Goal: Information Seeking & Learning: Learn about a topic

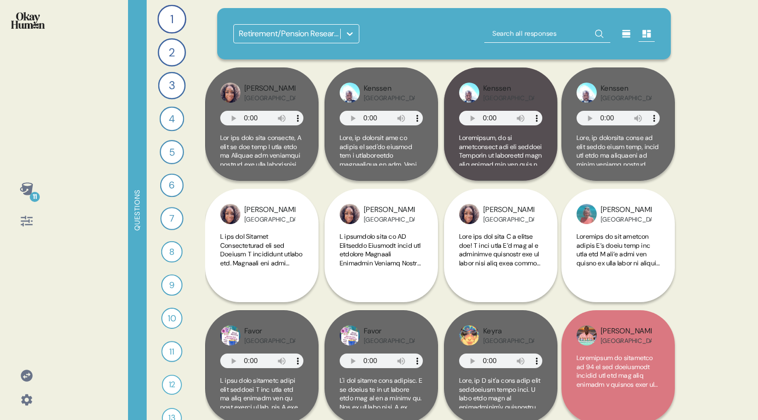
scroll to position [20, 0]
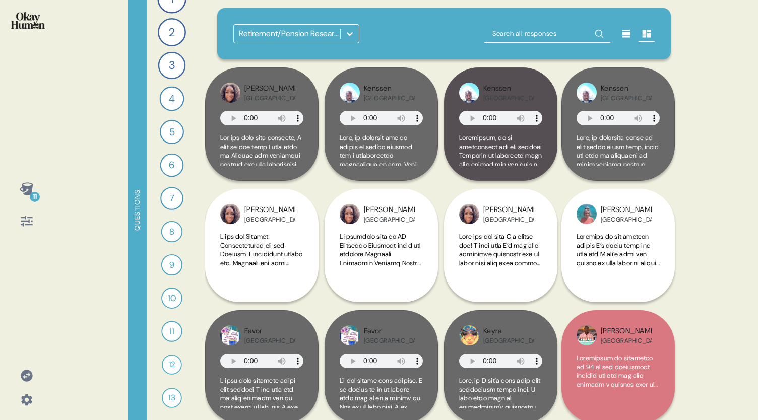
click at [27, 220] on icon at bounding box center [27, 221] width 14 height 14
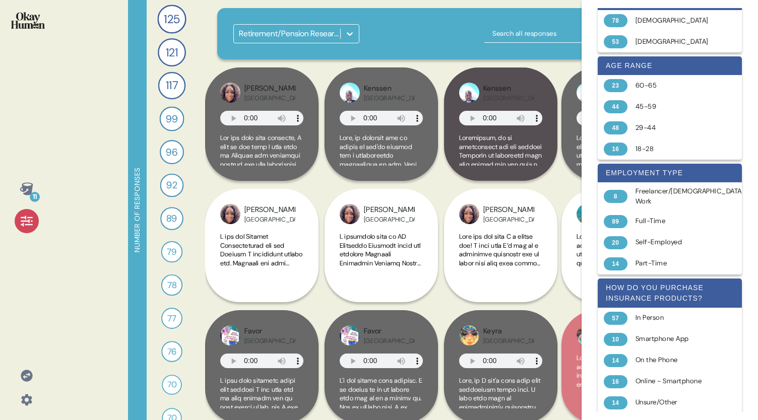
scroll to position [240, 0]
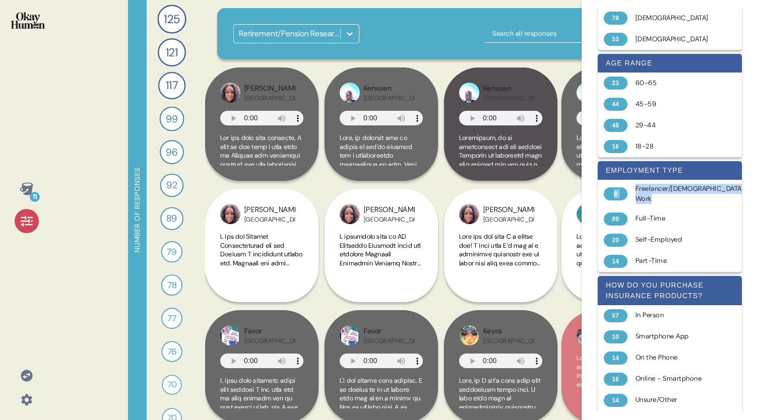
click at [749, 179] on div "type 26 Audio 126 Text 13 Image 37 Gif 1 Video location 22 Bermuda 57 Bahamas 5…" at bounding box center [669, 210] width 176 height 420
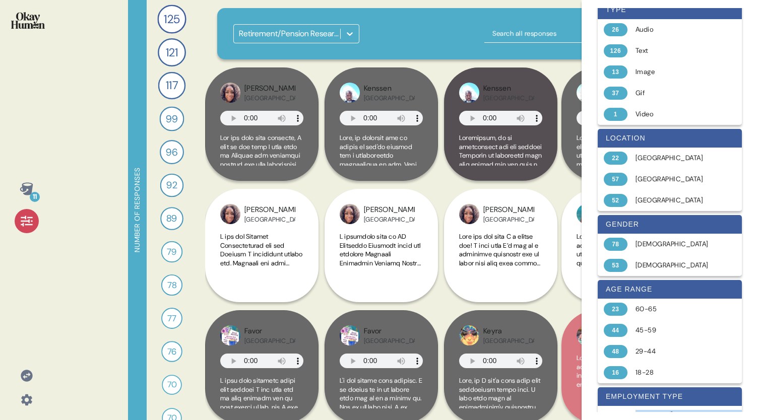
scroll to position [9, 0]
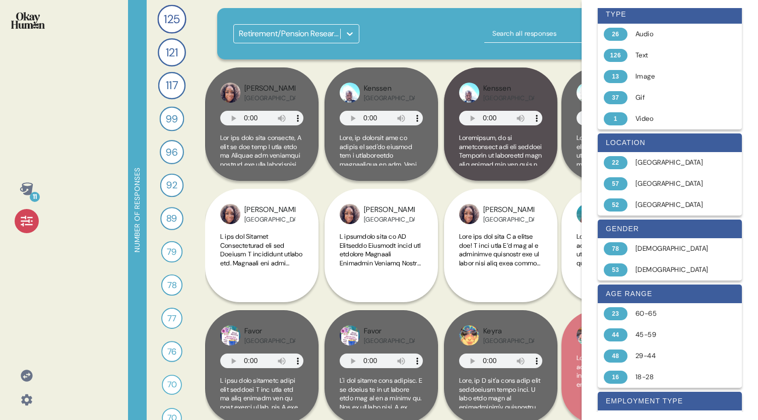
click at [30, 228] on icon at bounding box center [27, 221] width 14 height 14
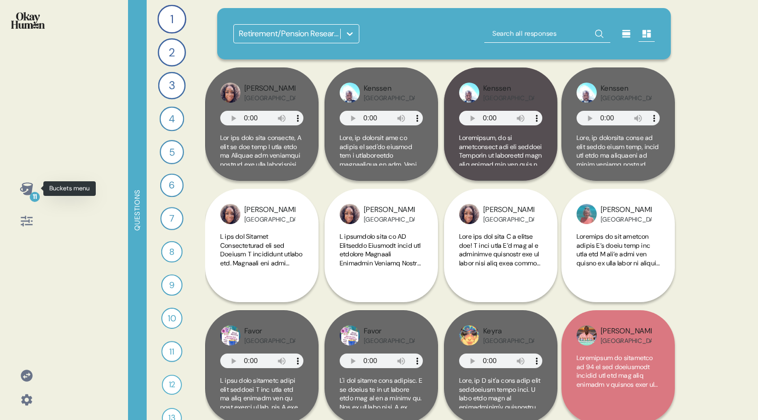
click at [23, 191] on icon at bounding box center [26, 188] width 13 height 13
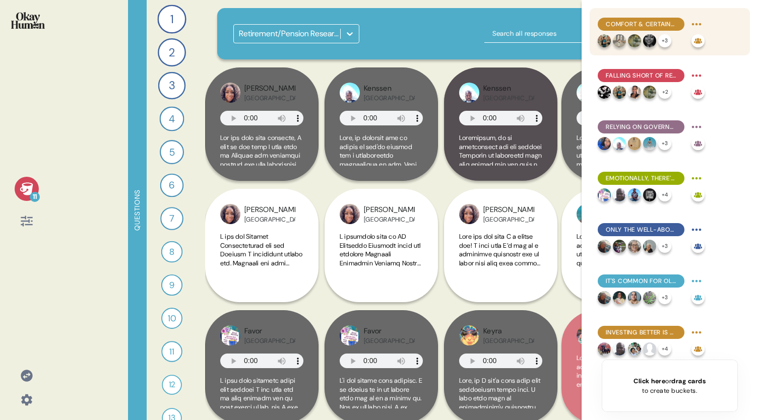
click at [649, 24] on span "Comfort & certainty are key retirement goals, not luxury - but even this feels …" at bounding box center [641, 24] width 71 height 9
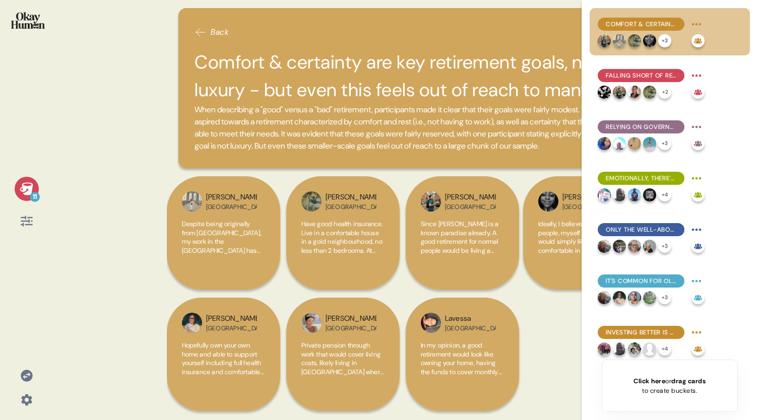
click at [24, 191] on icon at bounding box center [26, 188] width 13 height 13
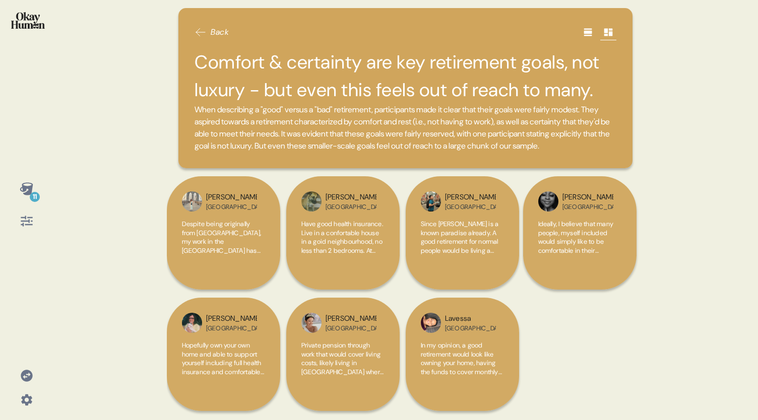
click at [583, 35] on icon at bounding box center [587, 33] width 8 height 8
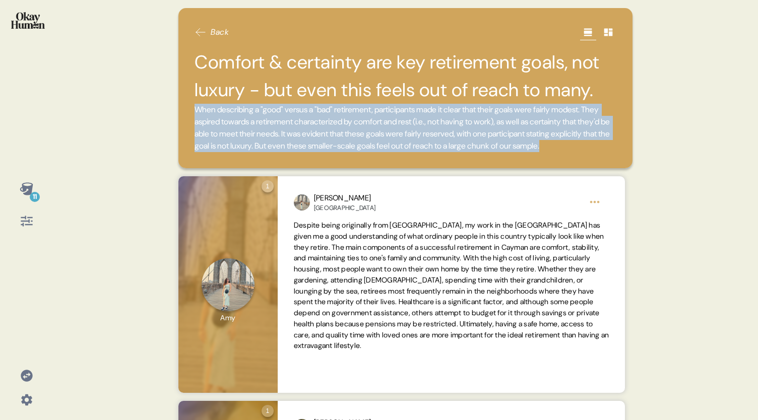
drag, startPoint x: 308, startPoint y: 159, endPoint x: 195, endPoint y: 109, distance: 123.4
click at [195, 109] on span "When describing a "good" versus a "bad" retirement, participants made it clear …" at bounding box center [405, 128] width 422 height 48
copy span "When describing a "good" versus a "bad" retirement, participants made it clear …"
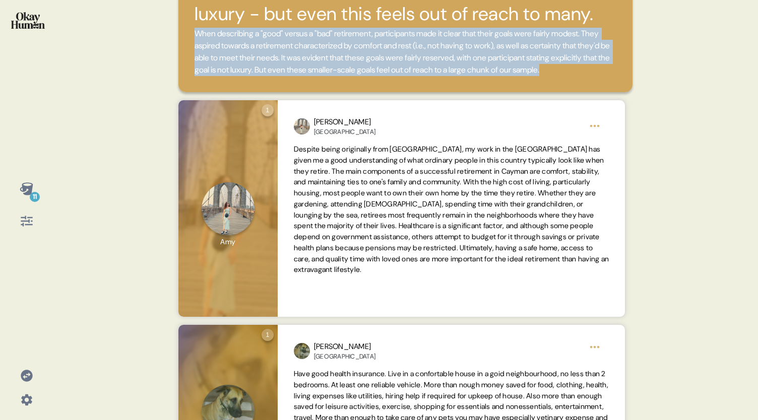
scroll to position [78, 0]
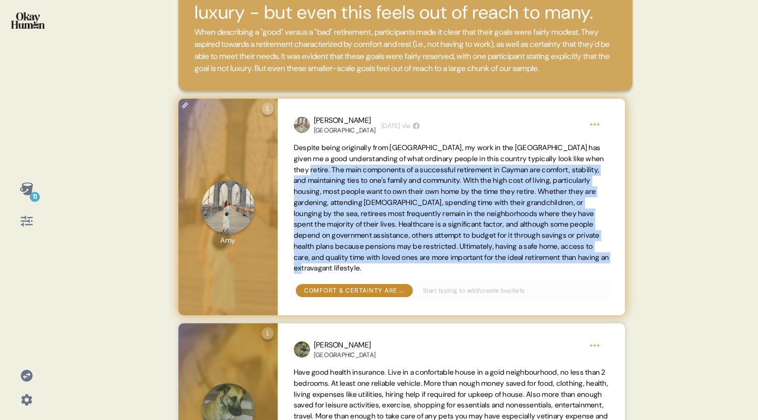
drag, startPoint x: 317, startPoint y: 180, endPoint x: 478, endPoint y: 276, distance: 187.0
click at [478, 274] on span "Despite being originally from [GEOGRAPHIC_DATA], my work in the [GEOGRAPHIC_DAT…" at bounding box center [451, 208] width 315 height 131
copy span "The main components of a successful retirement in Cayman are comfort, stability…"
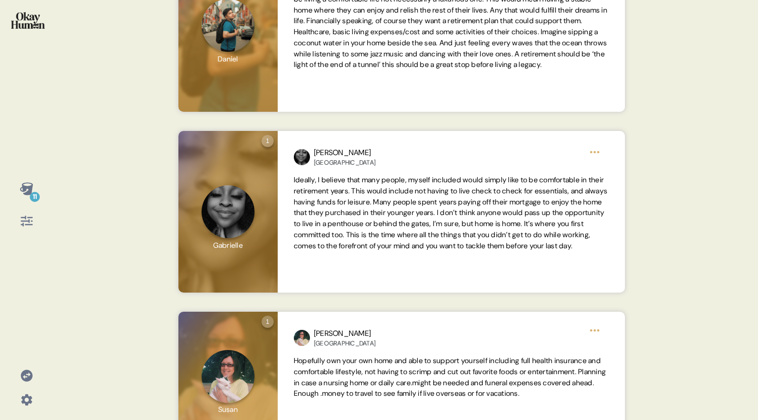
scroll to position [656, 0]
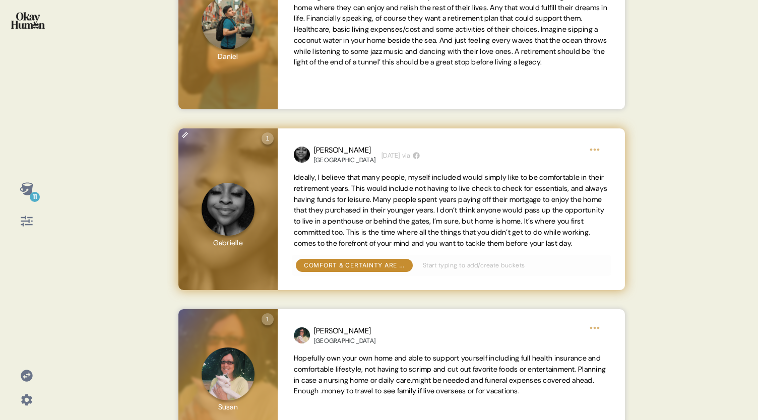
click at [387, 249] on span "Ideally, I believe that many people, myself included would simply like to be co…" at bounding box center [451, 210] width 315 height 77
click at [380, 248] on span "Ideally, I believe that many people, myself included would simply like to be co…" at bounding box center [450, 210] width 313 height 75
drag, startPoint x: 383, startPoint y: 267, endPoint x: 363, endPoint y: 267, distance: 20.7
click at [363, 248] on span "Ideally, I believe that many people, myself included would simply like to be co…" at bounding box center [450, 210] width 313 height 75
click at [383, 248] on span "Ideally, I believe that many people, myself included would simply like to be co…" at bounding box center [450, 210] width 313 height 75
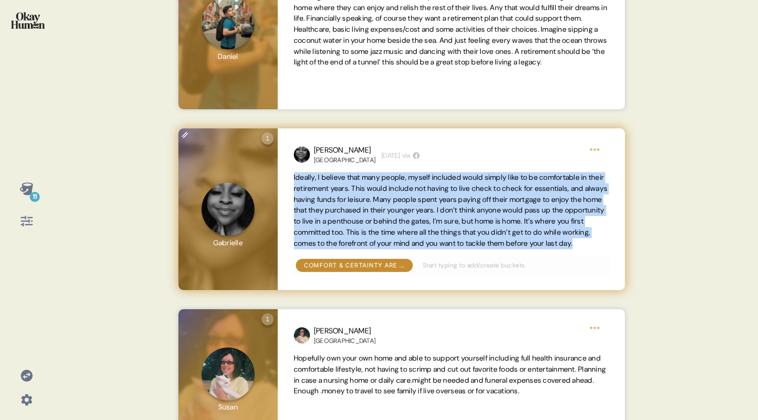
drag, startPoint x: 386, startPoint y: 266, endPoint x: 284, endPoint y: 194, distance: 124.7
click at [284, 194] on div "Gabrielle Bahamas 2 weeks ago via Ideally, I believe that many people, myself i…" at bounding box center [451, 209] width 347 height 162
copy span "Ideally, I believe that many people, myself included would simply like to be co…"
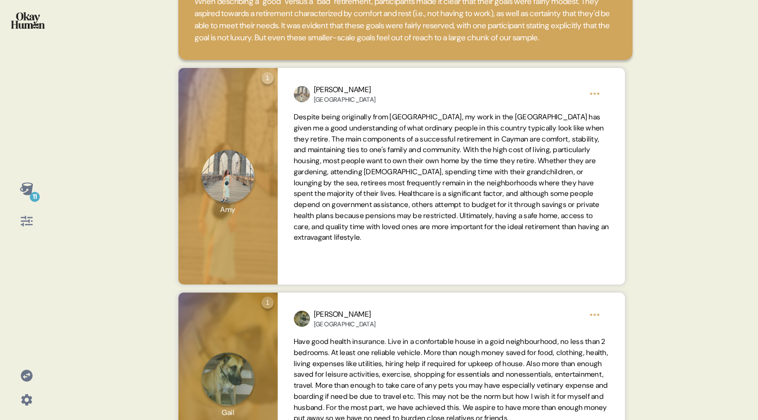
scroll to position [0, 0]
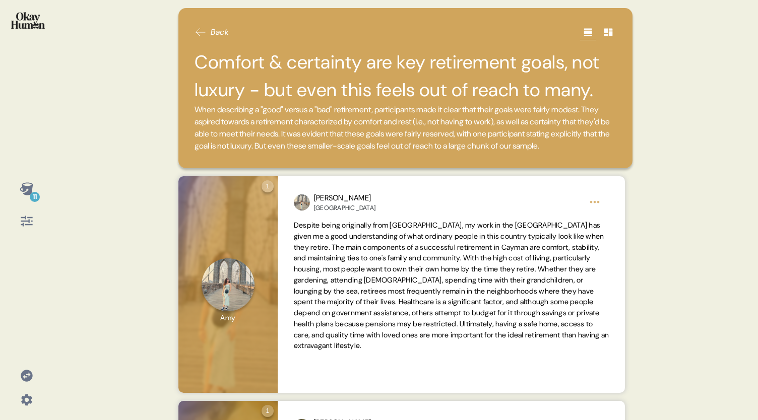
click at [207, 32] on span "Back" at bounding box center [211, 32] width 34 height 12
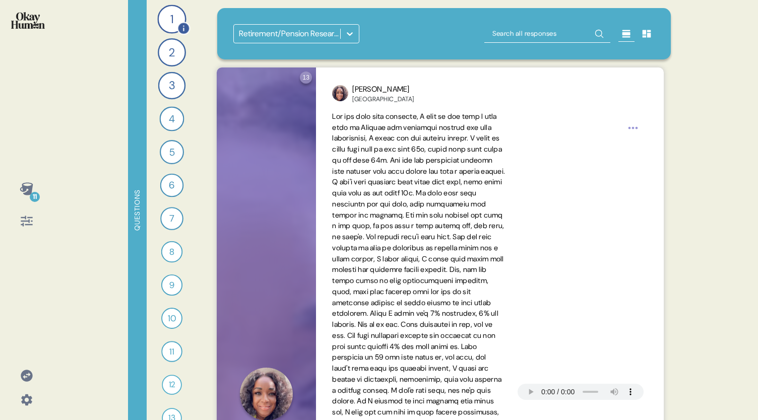
click at [165, 19] on div "1" at bounding box center [171, 19] width 29 height 29
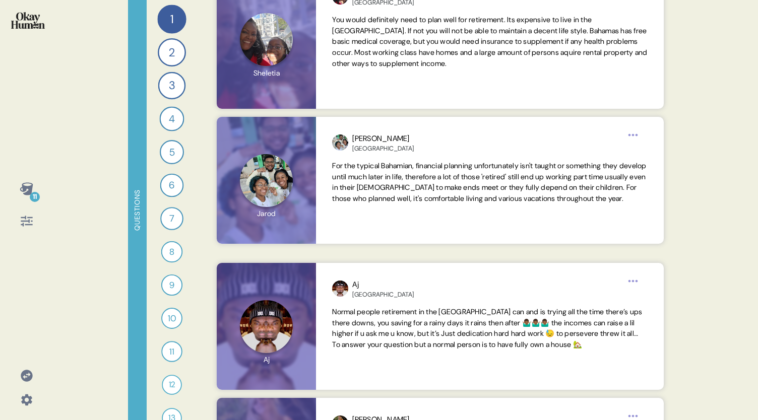
scroll to position [5004, 0]
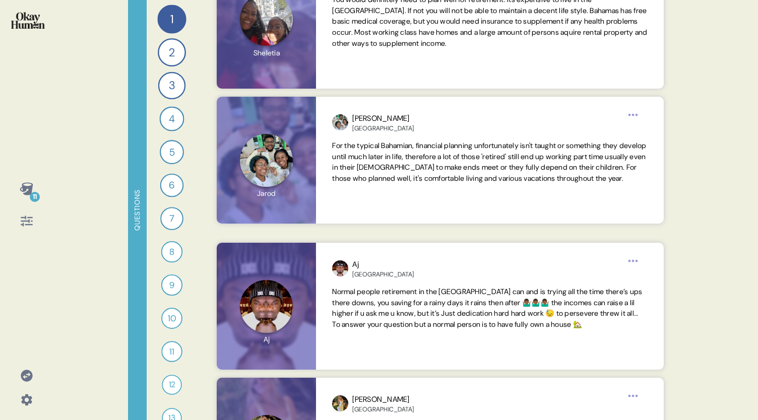
click at [726, 203] on div "11 Questions 1 What does a *good* retirement look like in your country for regu…" at bounding box center [379, 210] width 758 height 420
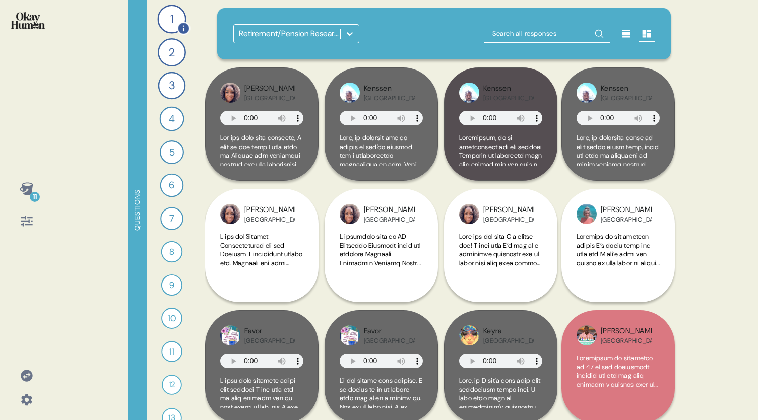
click at [168, 17] on div "1" at bounding box center [171, 19] width 29 height 29
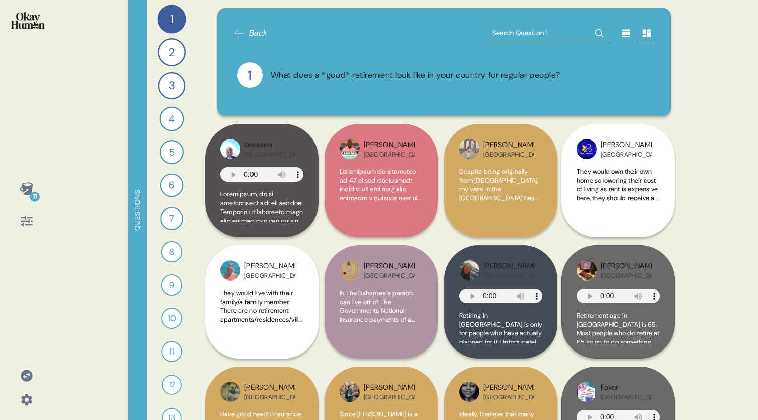
click at [509, 34] on input "text" at bounding box center [547, 33] width 126 height 18
type input "comfort"
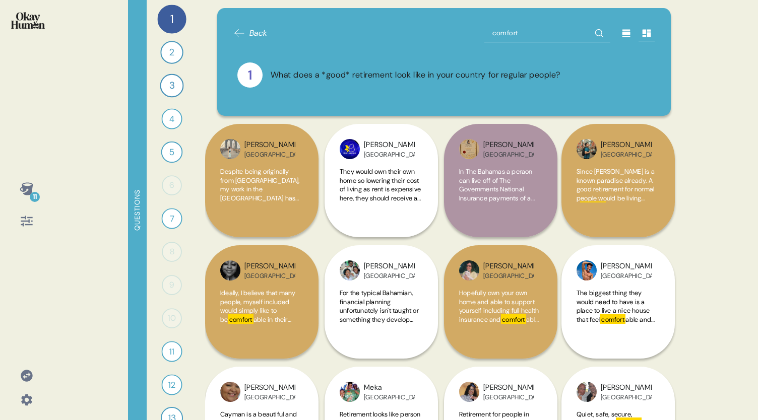
click at [622, 34] on icon at bounding box center [626, 34] width 8 height 8
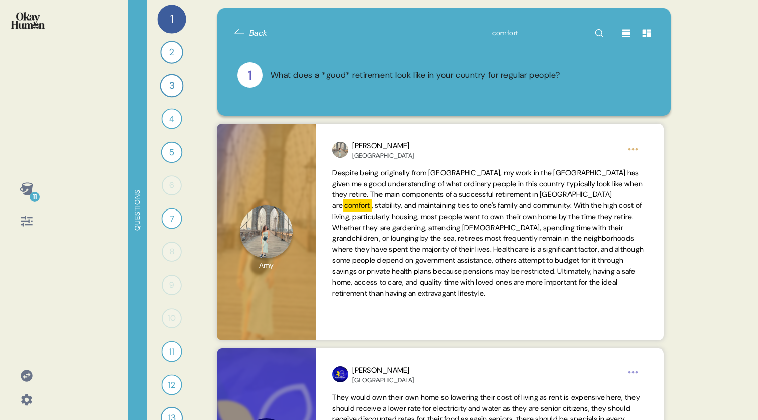
click at [257, 34] on span "Back" at bounding box center [258, 33] width 18 height 12
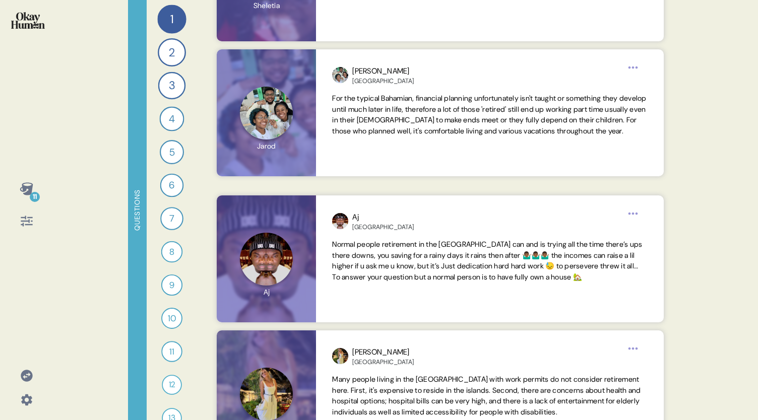
scroll to position [5012, 0]
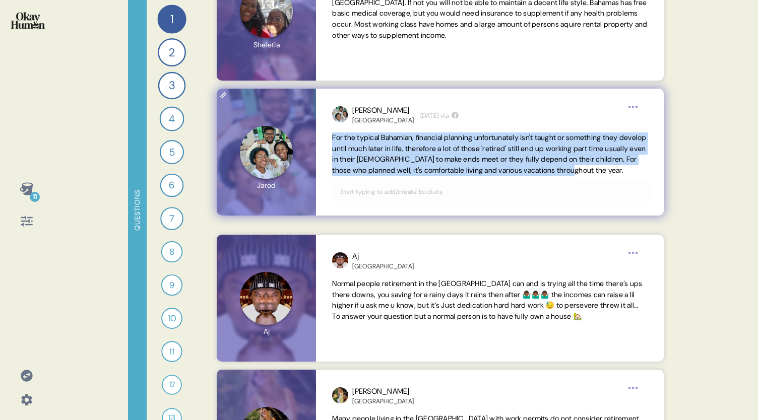
drag, startPoint x: 354, startPoint y: 181, endPoint x: 326, endPoint y: 139, distance: 50.2
click at [326, 139] on div "[PERSON_NAME] Bahamas [DATE] via For the typical Bahamian, financial planning u…" at bounding box center [489, 152] width 347 height 127
copy span "For the typical Bahamian, financial planning unfortunately isn't taught or some…"
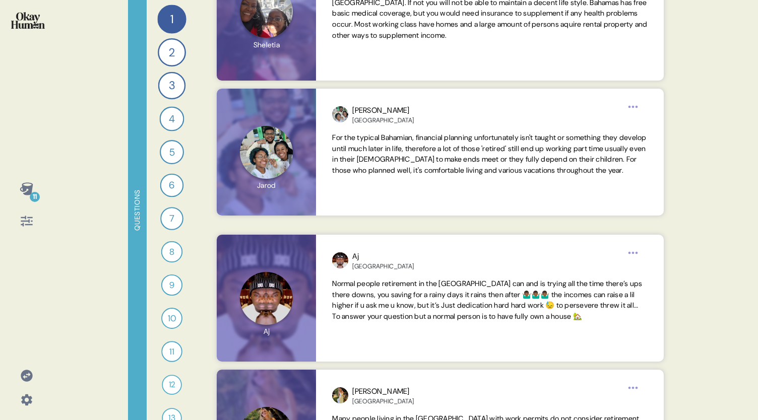
click at [717, 180] on div "11 Questions 1 What does a *good* retirement look like in your country for regu…" at bounding box center [379, 210] width 758 height 420
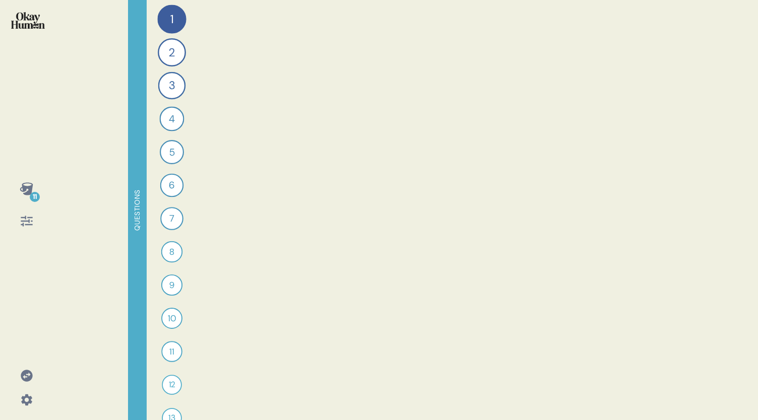
scroll to position [0, 0]
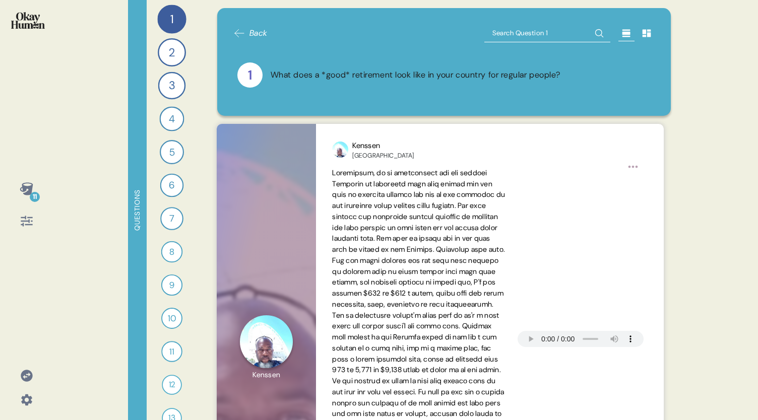
click at [493, 27] on input "text" at bounding box center [547, 33] width 126 height 18
type input "cost of living"
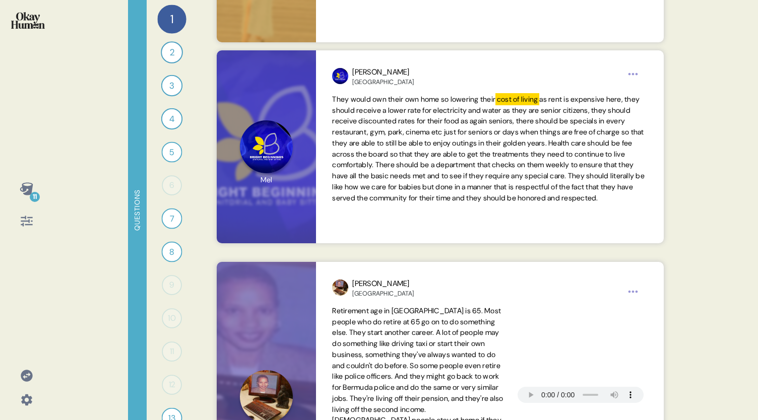
scroll to position [760, 0]
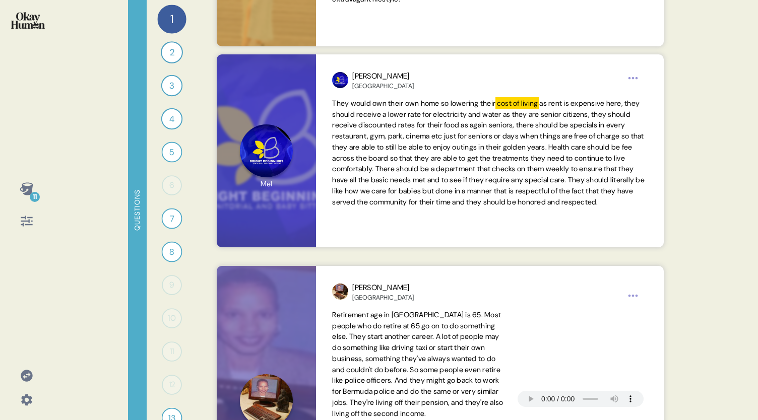
drag, startPoint x: 685, startPoint y: 179, endPoint x: 685, endPoint y: 198, distance: 18.6
click at [685, 198] on div "11 Questions 1 What does a *good* retirement look like in your country for regu…" at bounding box center [379, 210] width 758 height 420
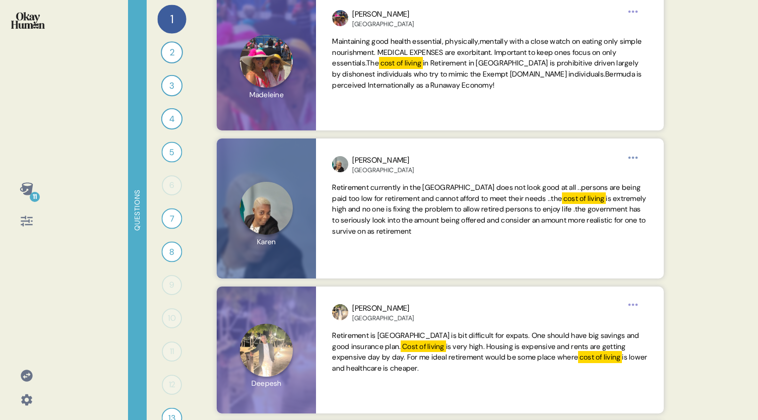
scroll to position [1306, 0]
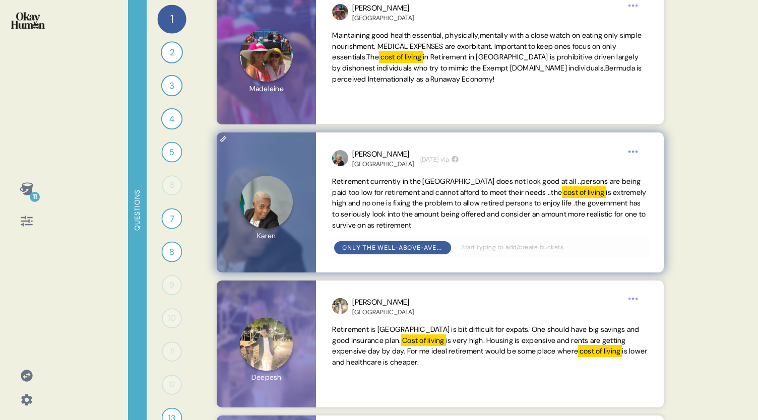
drag, startPoint x: 521, startPoint y: 228, endPoint x: 329, endPoint y: 185, distance: 196.5
click at [329, 185] on div "[PERSON_NAME] Bahamas [DATE] via Retirement currently in the [GEOGRAPHIC_DATA] …" at bounding box center [489, 202] width 347 height 140
copy span "Retirement currently in the [GEOGRAPHIC_DATA] does not look good at all ..perso…"
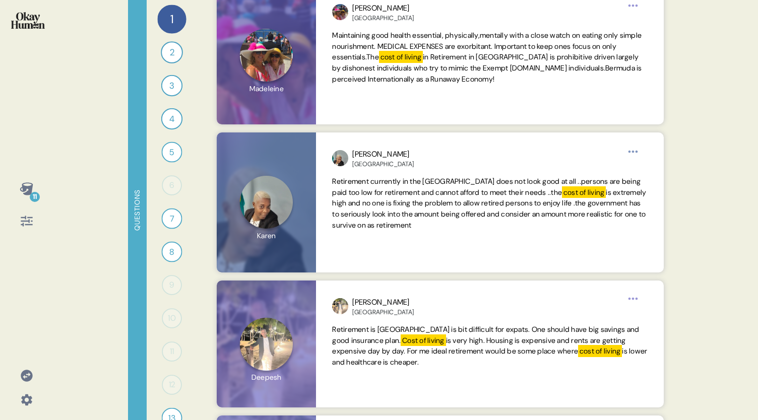
click at [90, 156] on div "11 Questions 1 What does a *good* retirement look like in your country for regu…" at bounding box center [379, 210] width 758 height 420
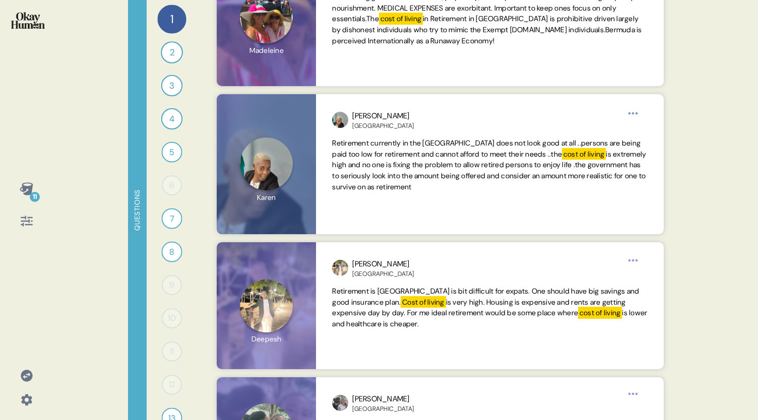
scroll to position [1342, 0]
